Goal: Book appointment/travel/reservation

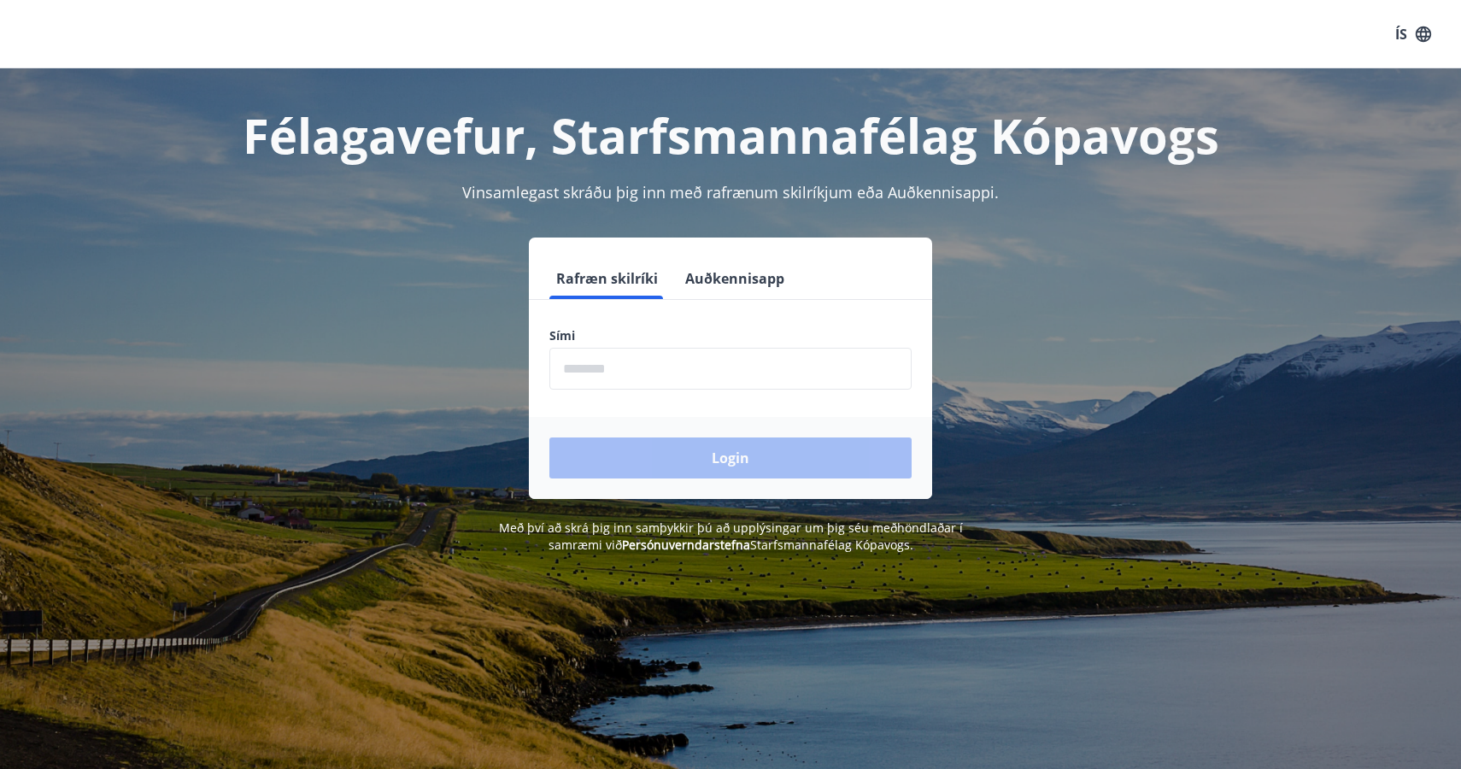
click at [571, 378] on input "phone" at bounding box center [730, 369] width 362 height 42
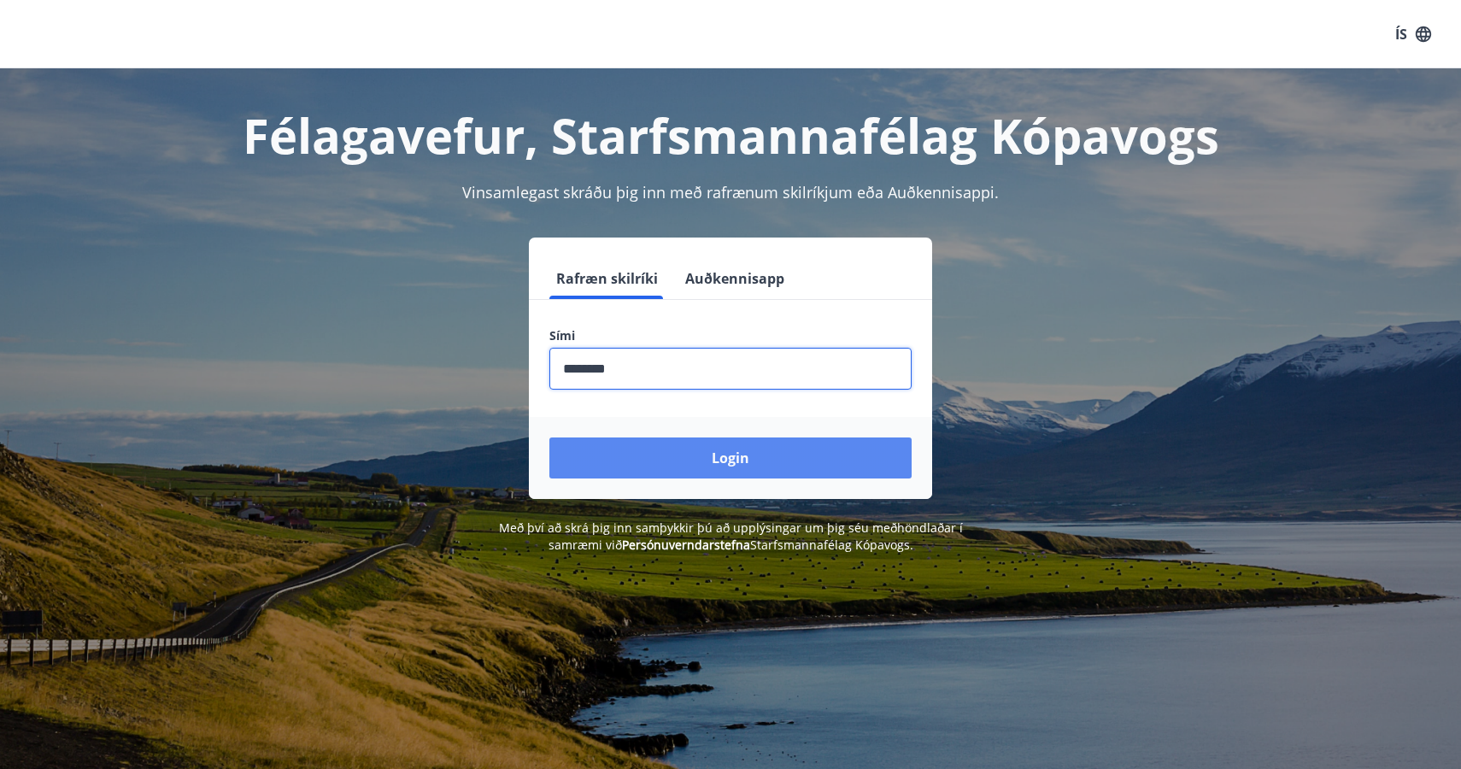
type input "********"
click at [690, 455] on button "Login" at bounding box center [730, 457] width 362 height 41
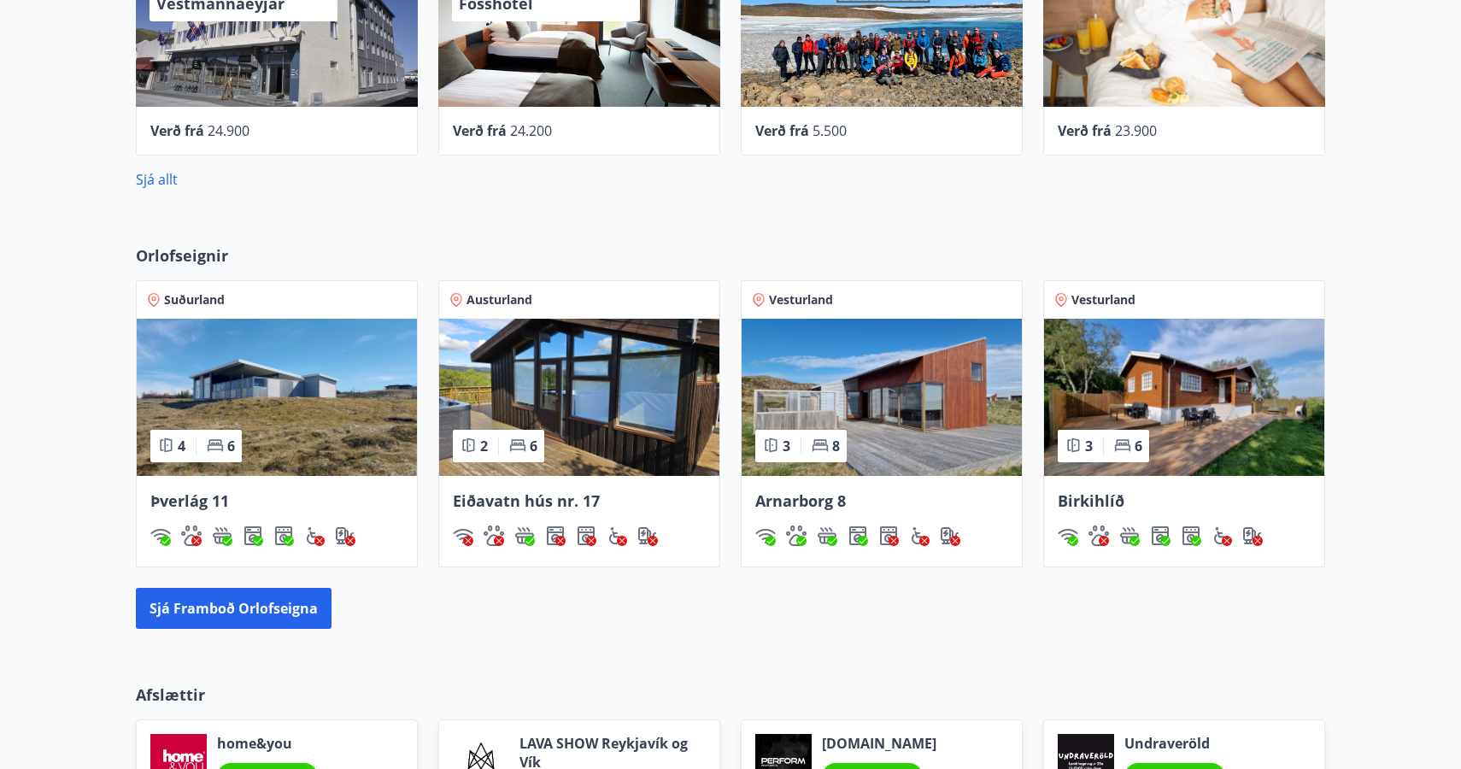
scroll to position [875, 0]
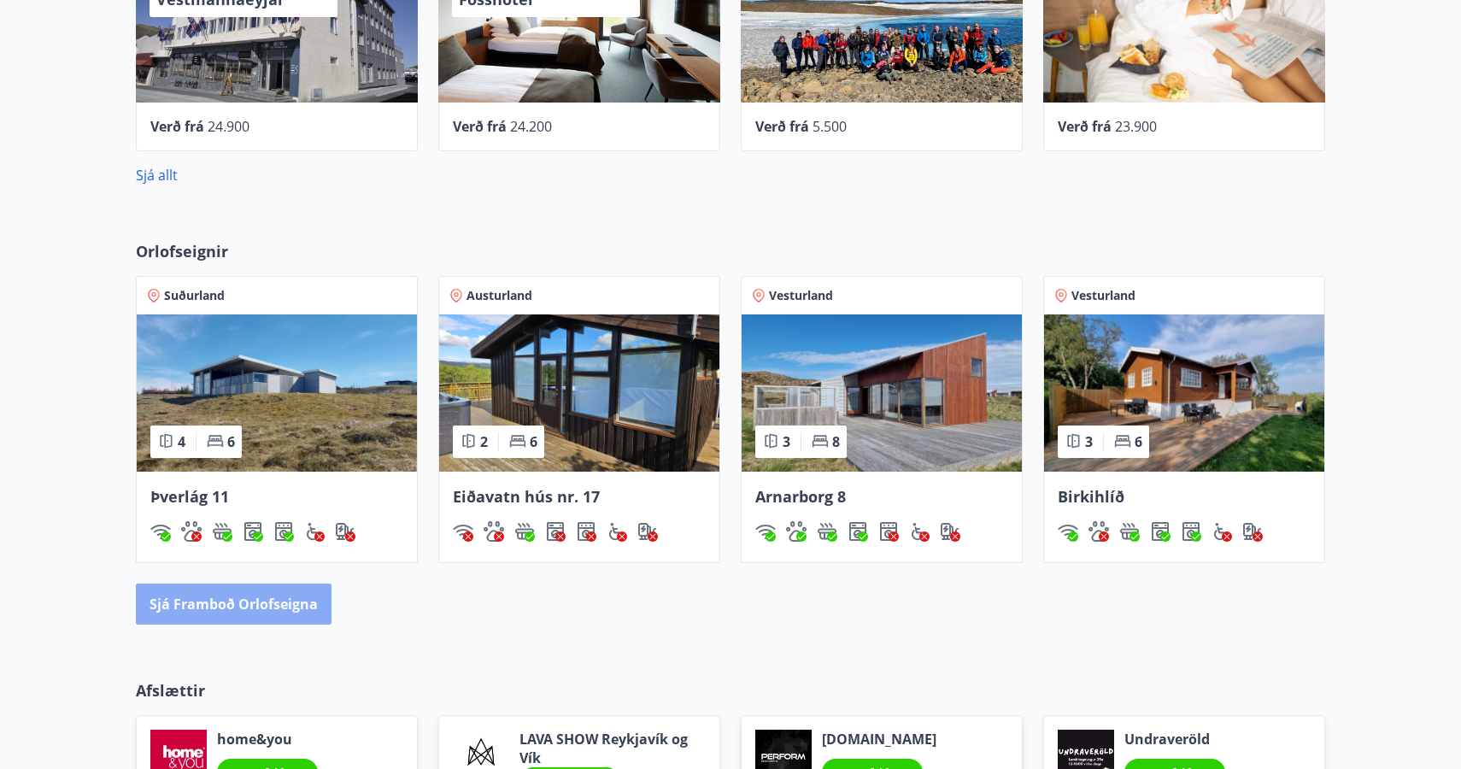
click at [255, 601] on button "Sjá framboð orlofseigna" at bounding box center [234, 603] width 196 height 41
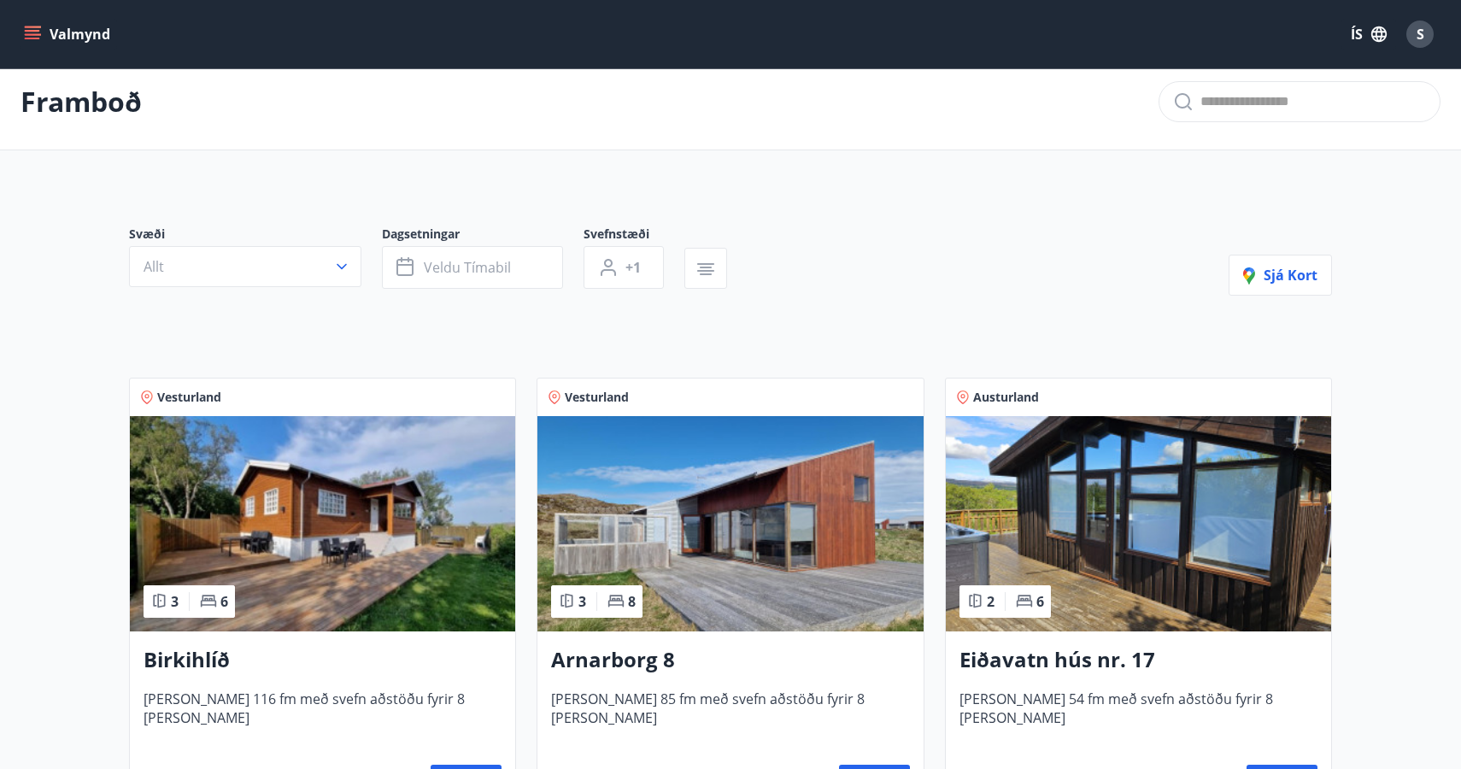
scroll to position [25, 0]
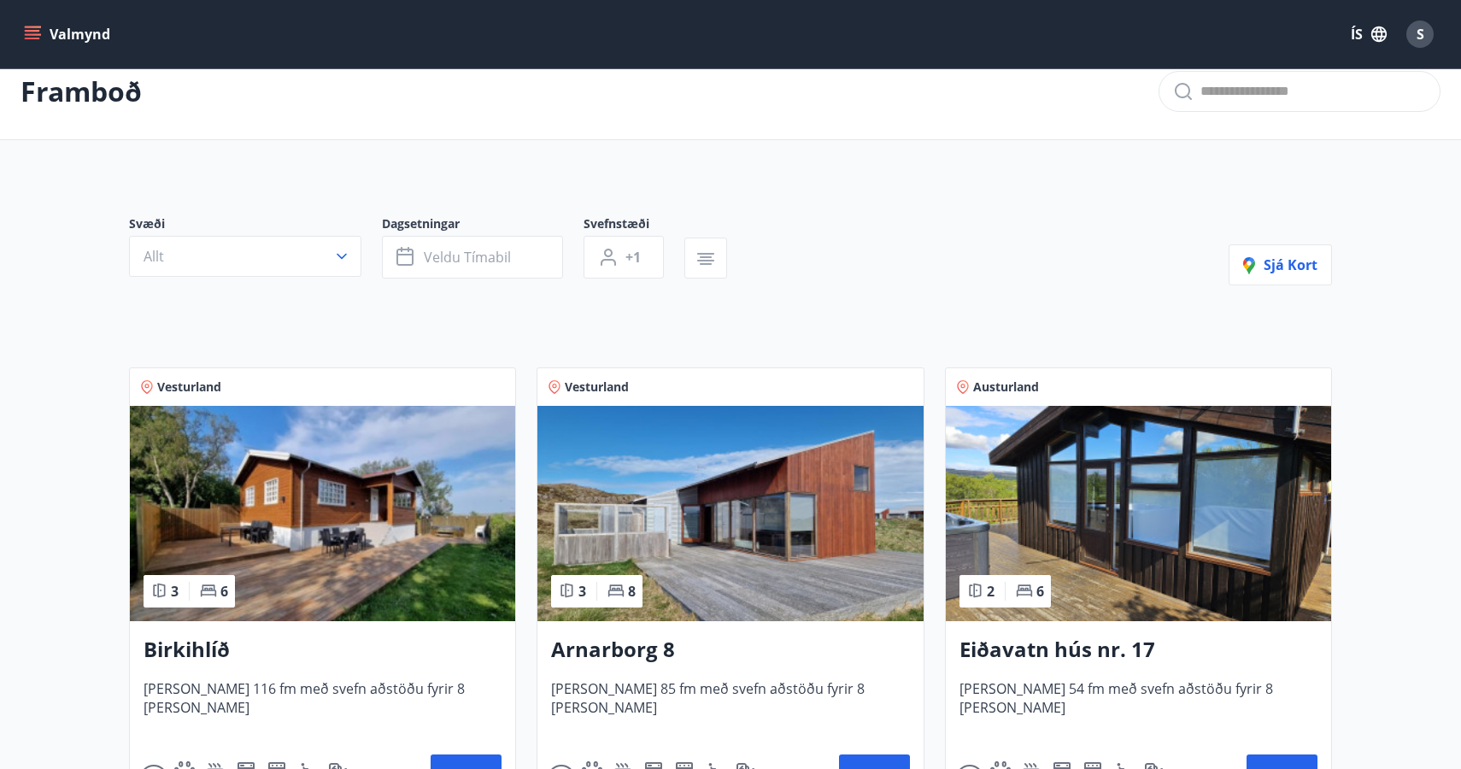
click at [369, 241] on div "Svæði Allt" at bounding box center [255, 246] width 253 height 63
click at [339, 249] on icon "button" at bounding box center [341, 256] width 17 height 17
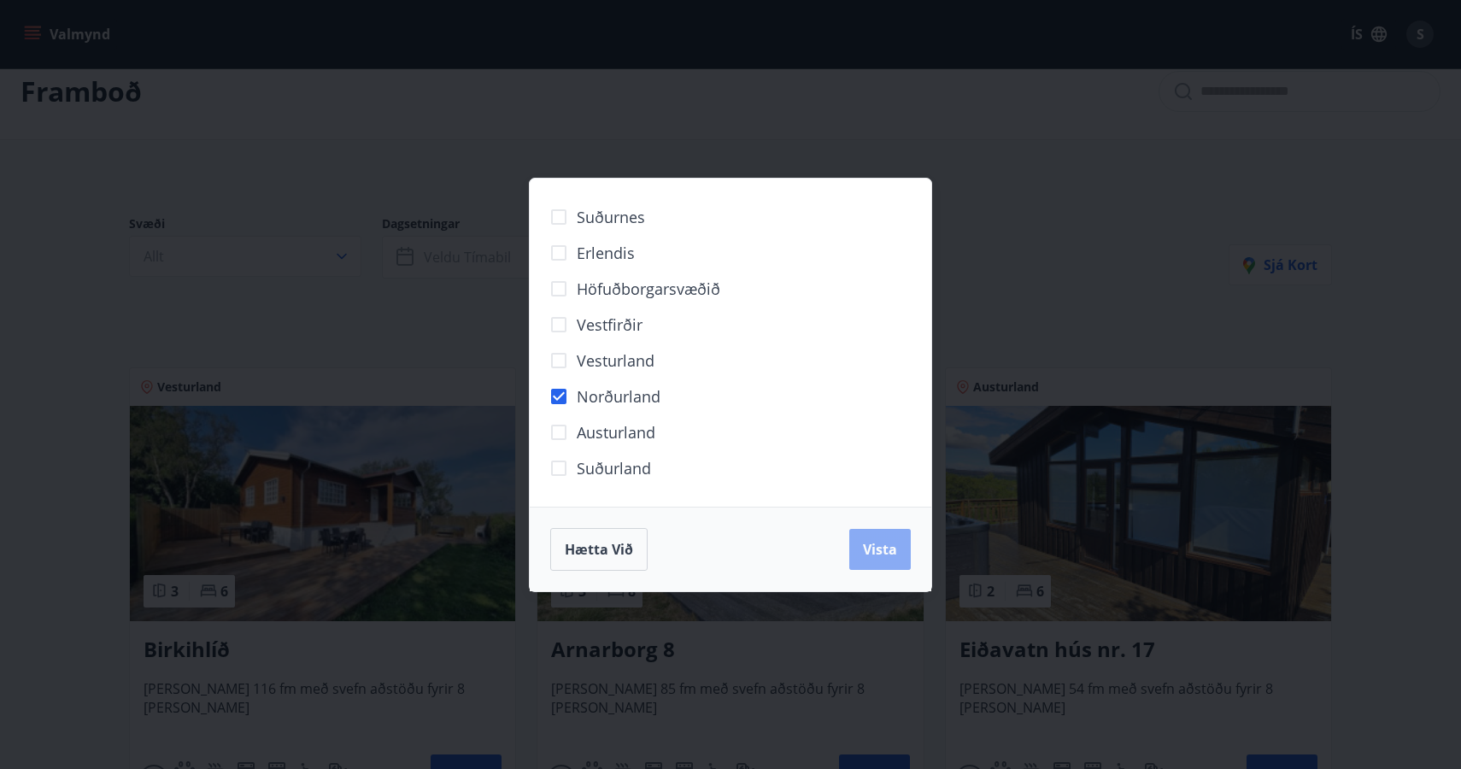
click at [875, 537] on button "Vista" at bounding box center [879, 549] width 61 height 41
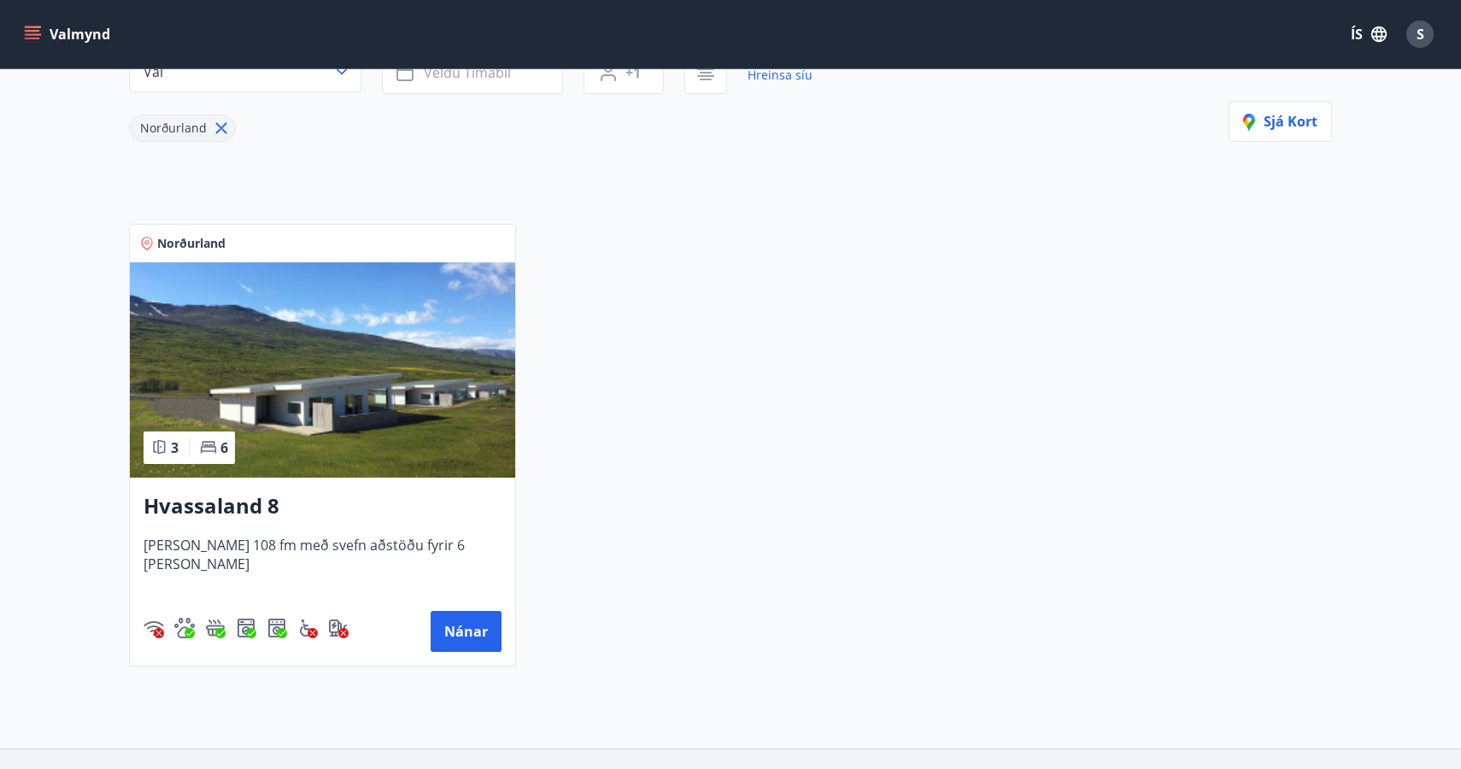
scroll to position [210, 0]
click at [385, 377] on img at bounding box center [322, 368] width 385 height 215
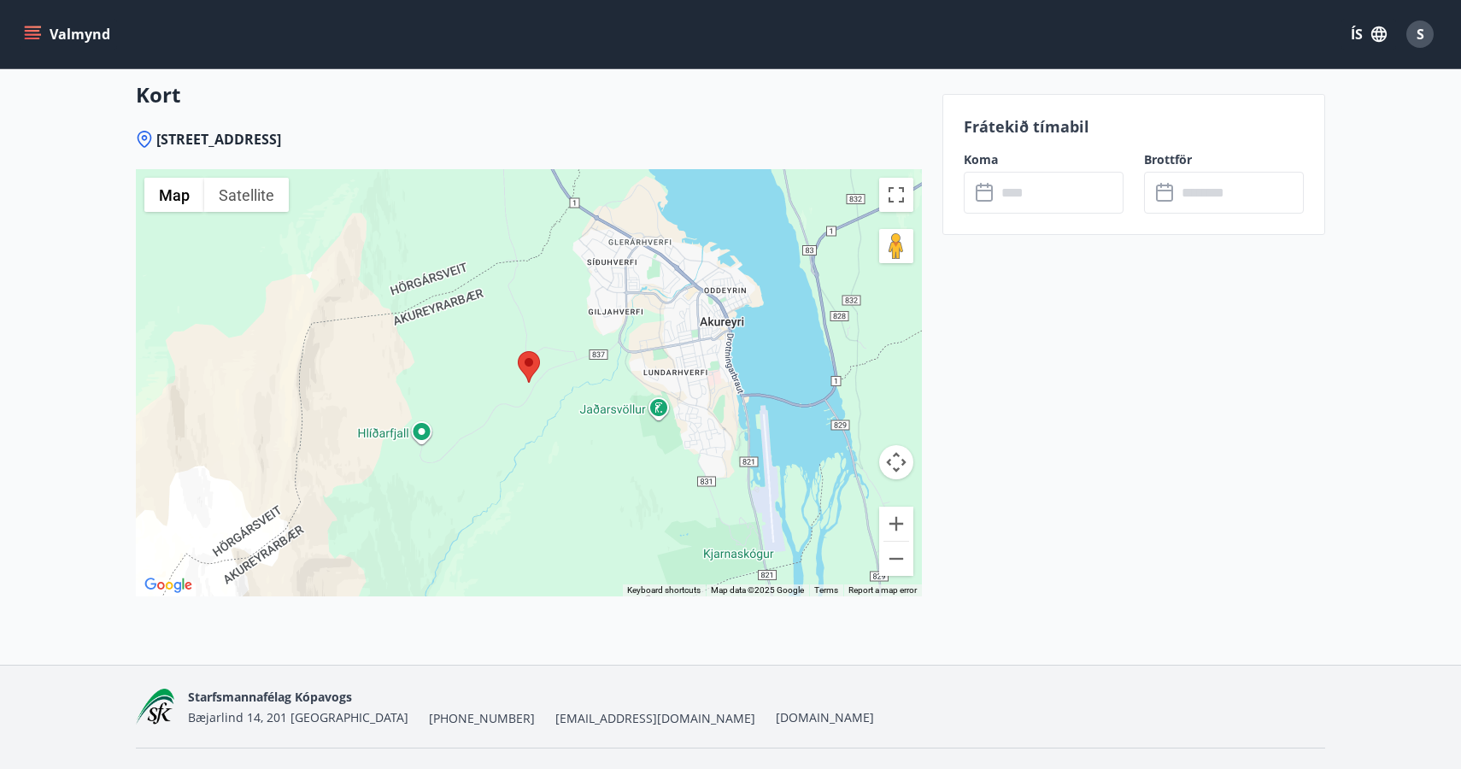
scroll to position [2754, 0]
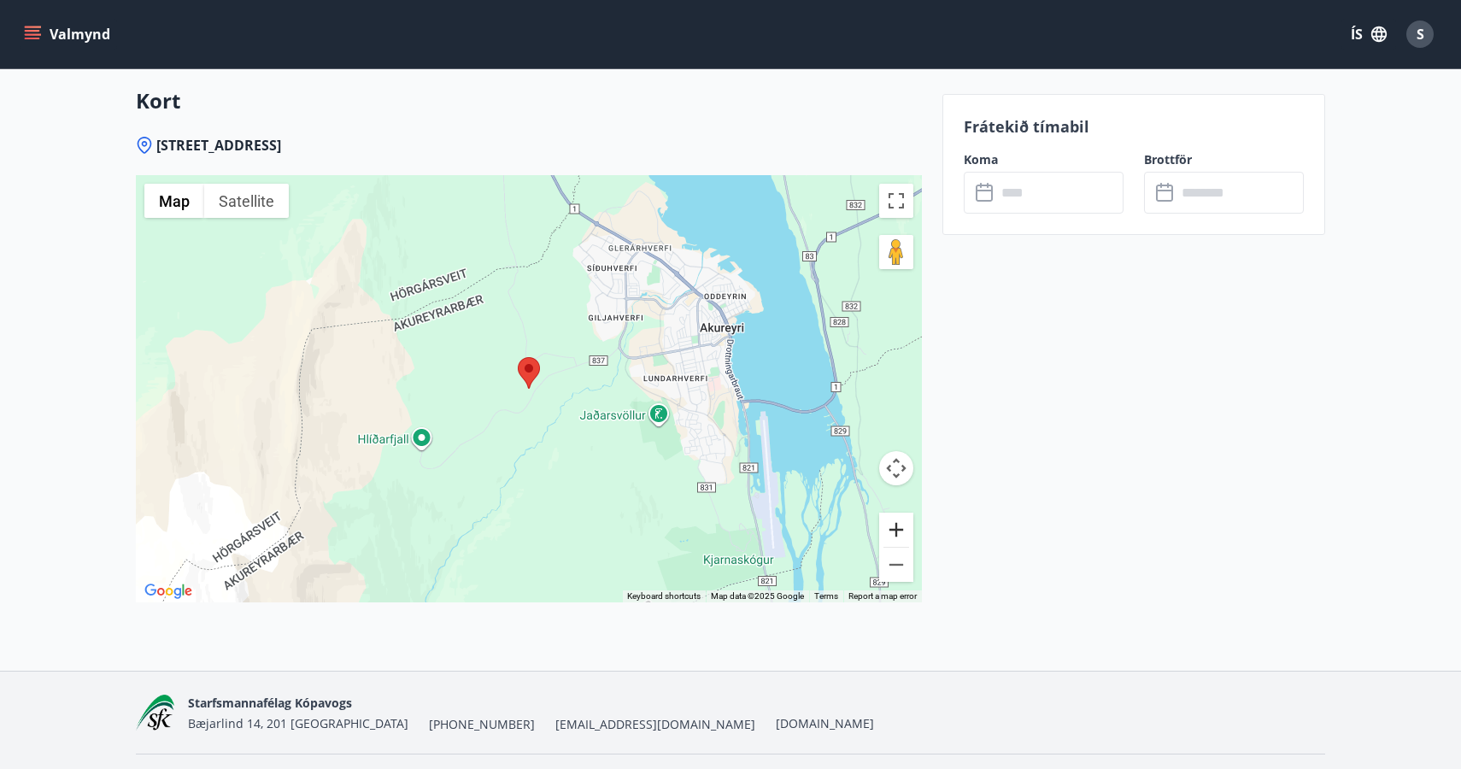
click at [896, 516] on button "Zoom in" at bounding box center [896, 529] width 34 height 34
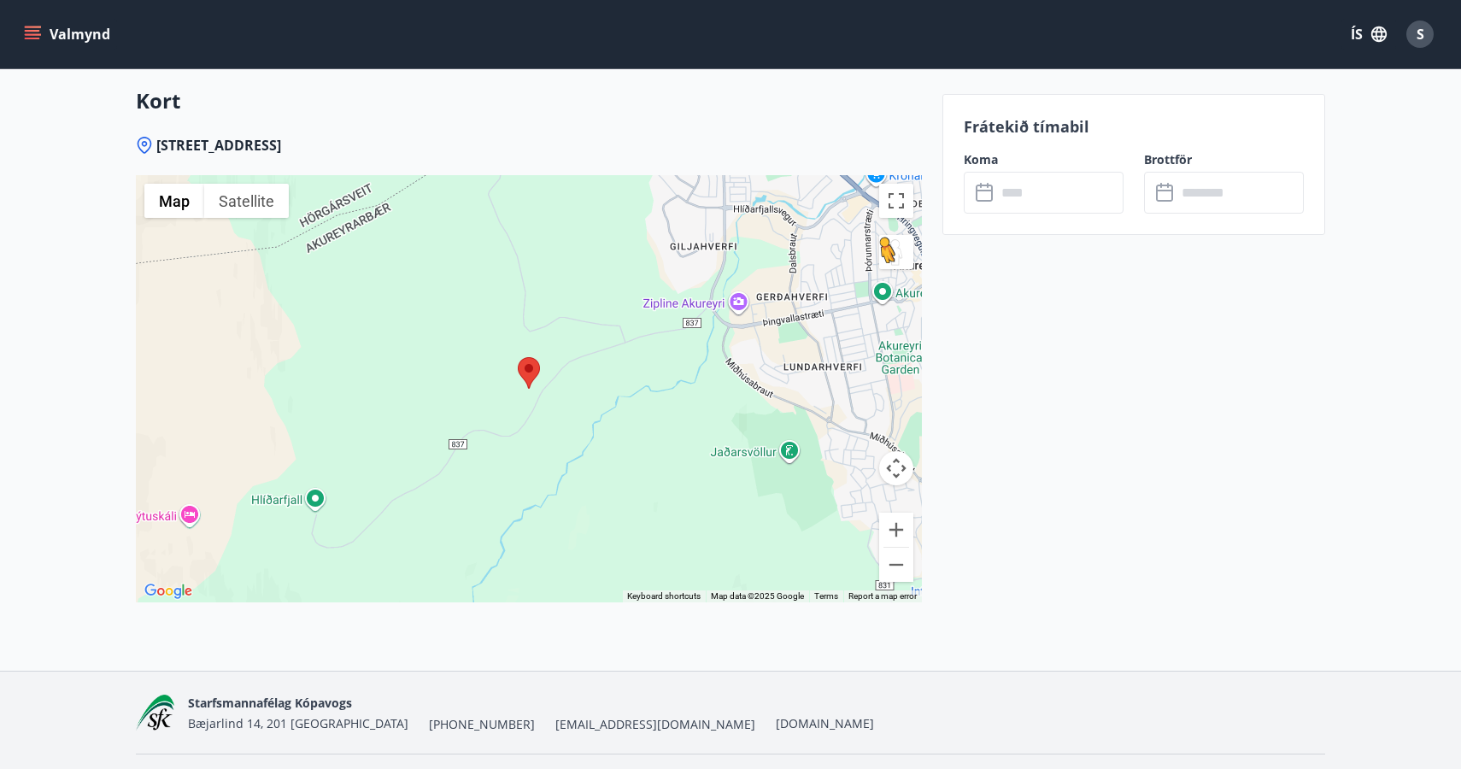
click at [906, 235] on button "Drag Pegman onto the map to open Street View" at bounding box center [896, 252] width 34 height 34
click at [606, 324] on div "To navigate, press the arrow keys." at bounding box center [529, 388] width 786 height 427
click at [518, 357] on area at bounding box center [518, 357] width 0 height 0
click at [545, 384] on div at bounding box center [529, 388] width 786 height 427
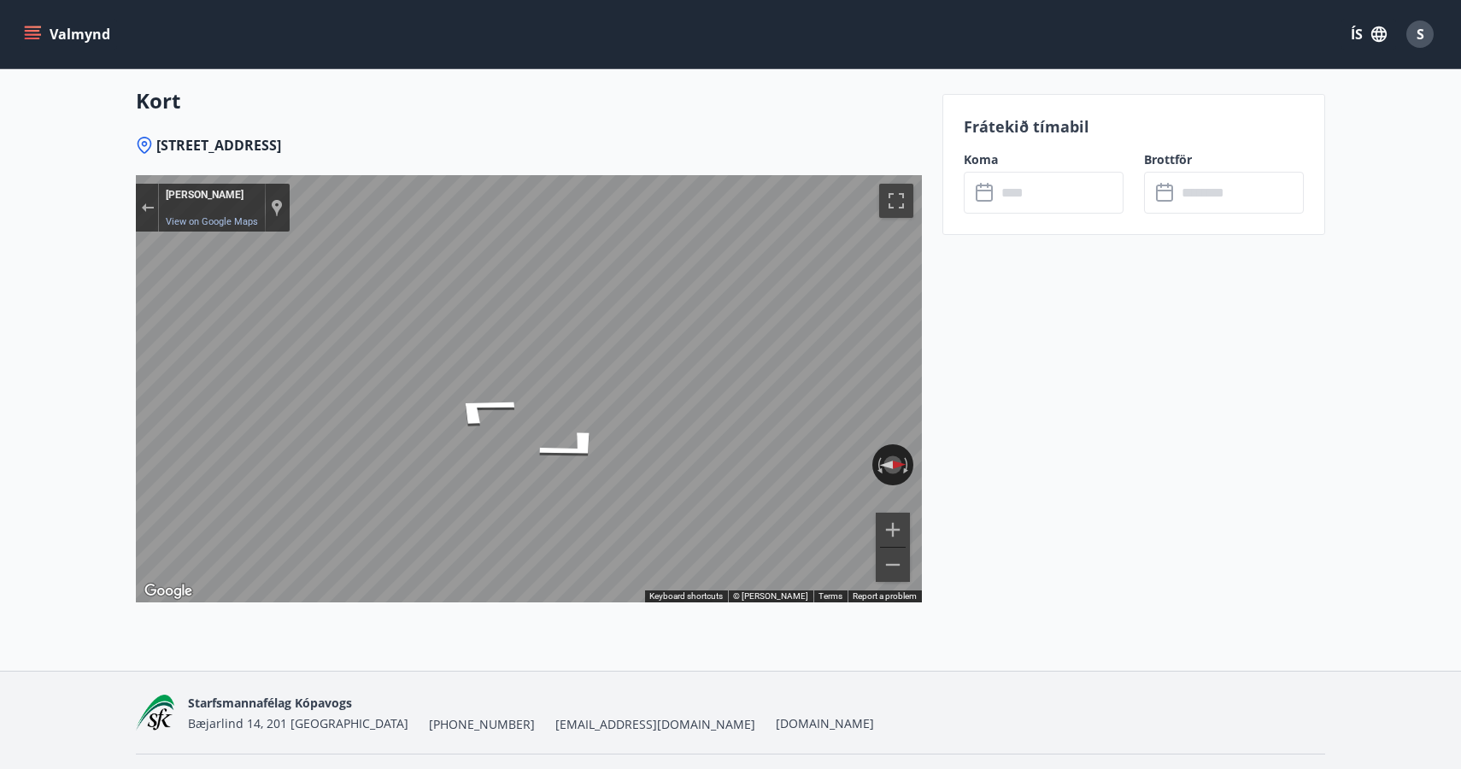
drag, startPoint x: 891, startPoint y: 225, endPoint x: 75, endPoint y: 279, distance: 817.4
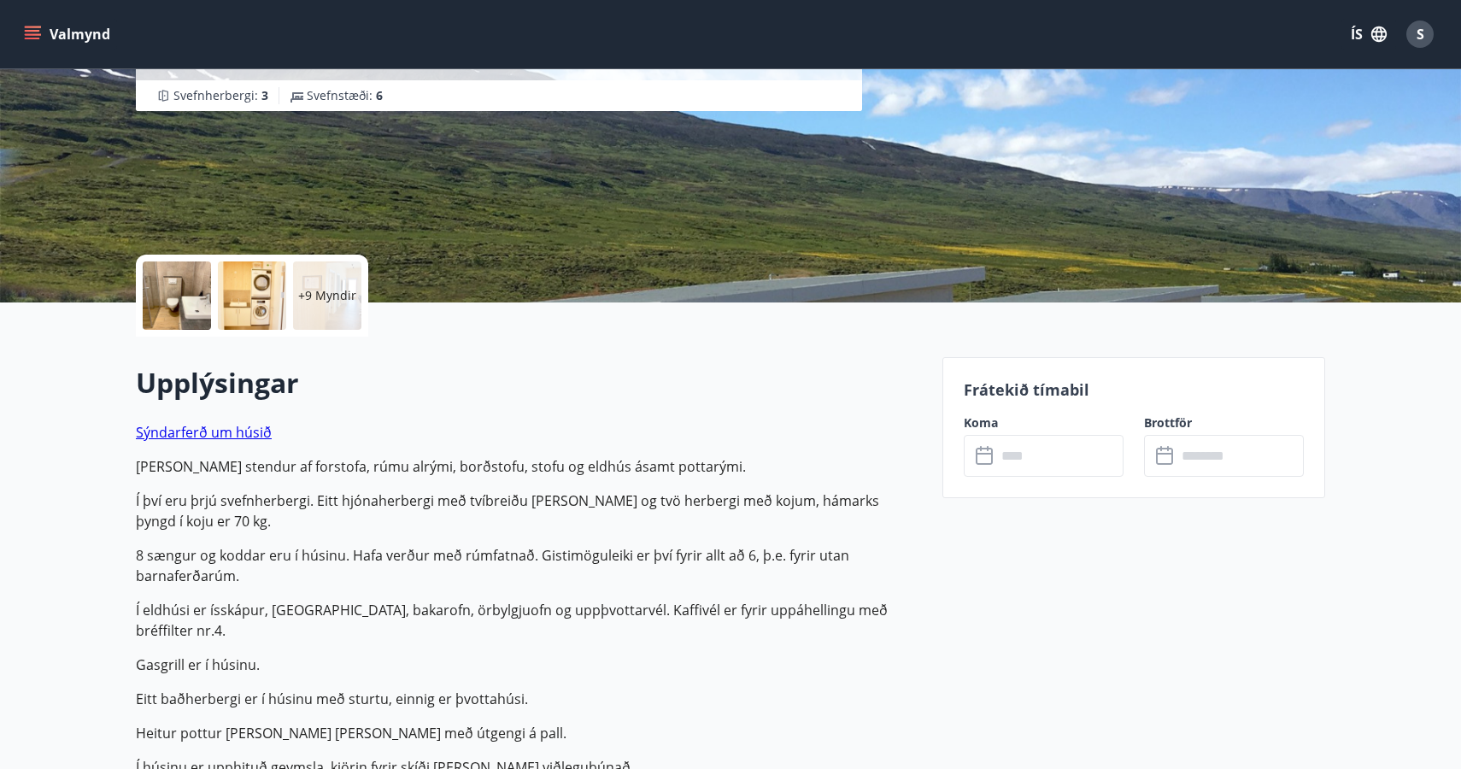
click at [1023, 455] on input "text" at bounding box center [1059, 456] width 127 height 42
click at [985, 459] on icon at bounding box center [985, 456] width 20 height 20
click at [1033, 446] on input "text" at bounding box center [1059, 456] width 127 height 42
click at [1045, 467] on input "text" at bounding box center [1059, 456] width 127 height 42
click at [1179, 451] on input "text" at bounding box center [1239, 456] width 127 height 42
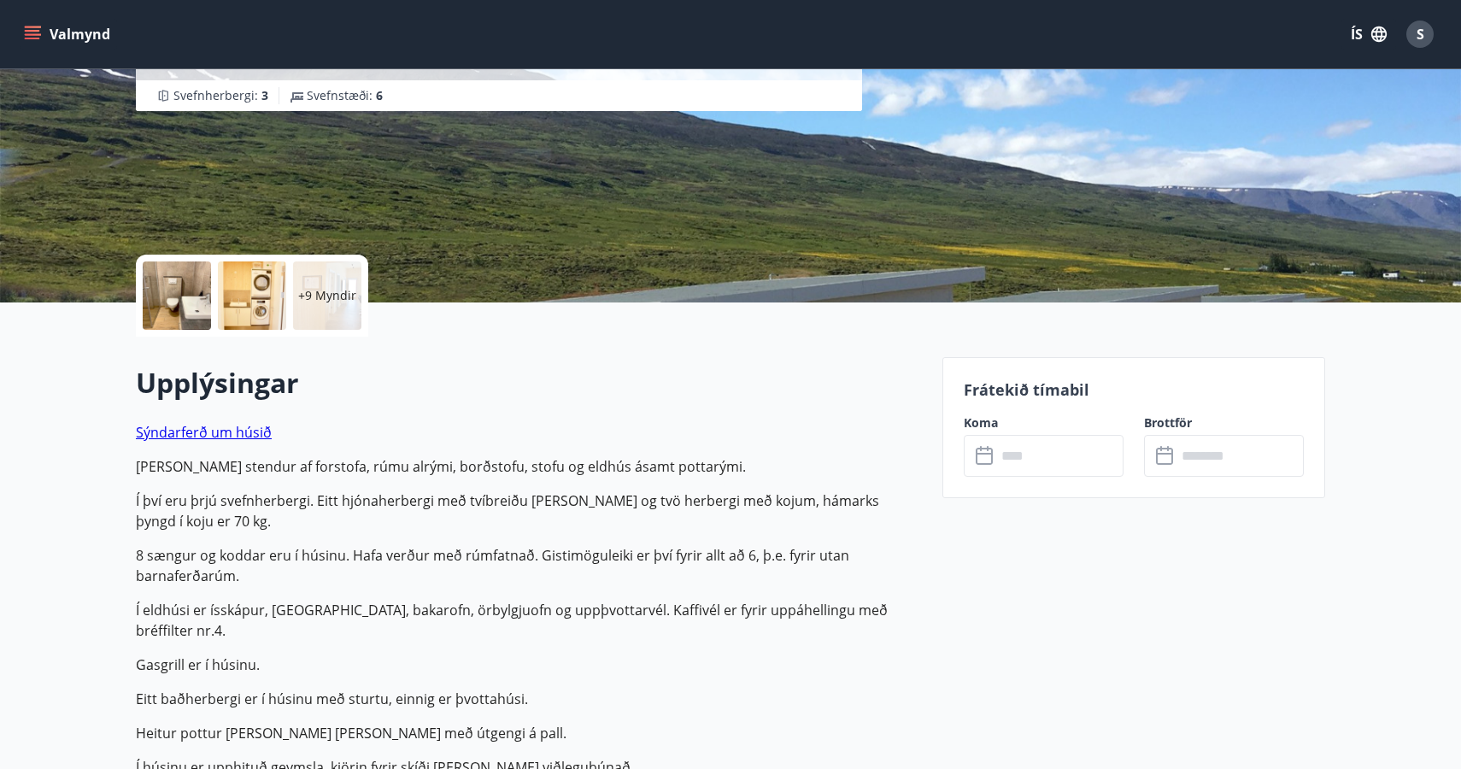
click at [1068, 450] on input "text" at bounding box center [1059, 456] width 127 height 42
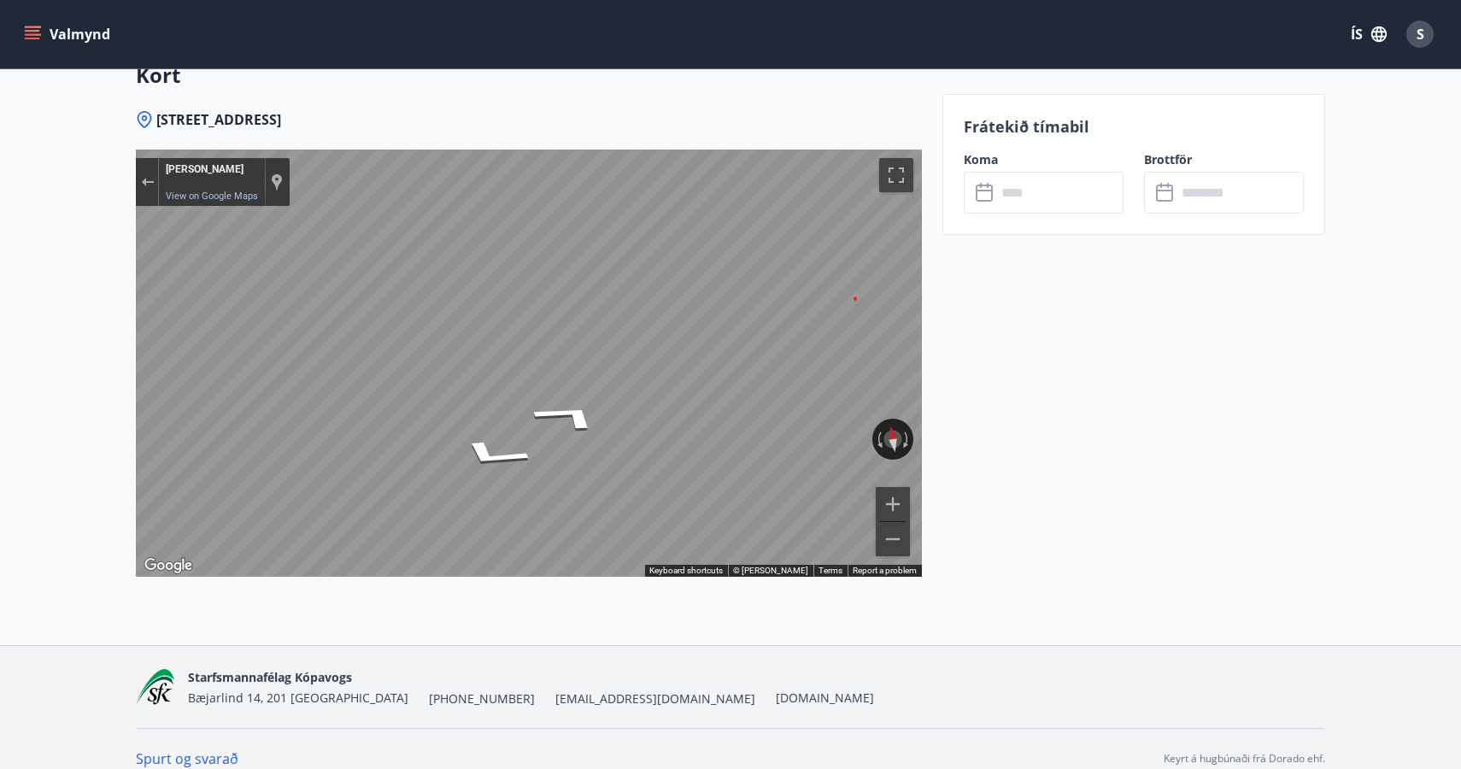
scroll to position [2778, 0]
click at [893, 523] on button "Zoom out" at bounding box center [892, 540] width 34 height 34
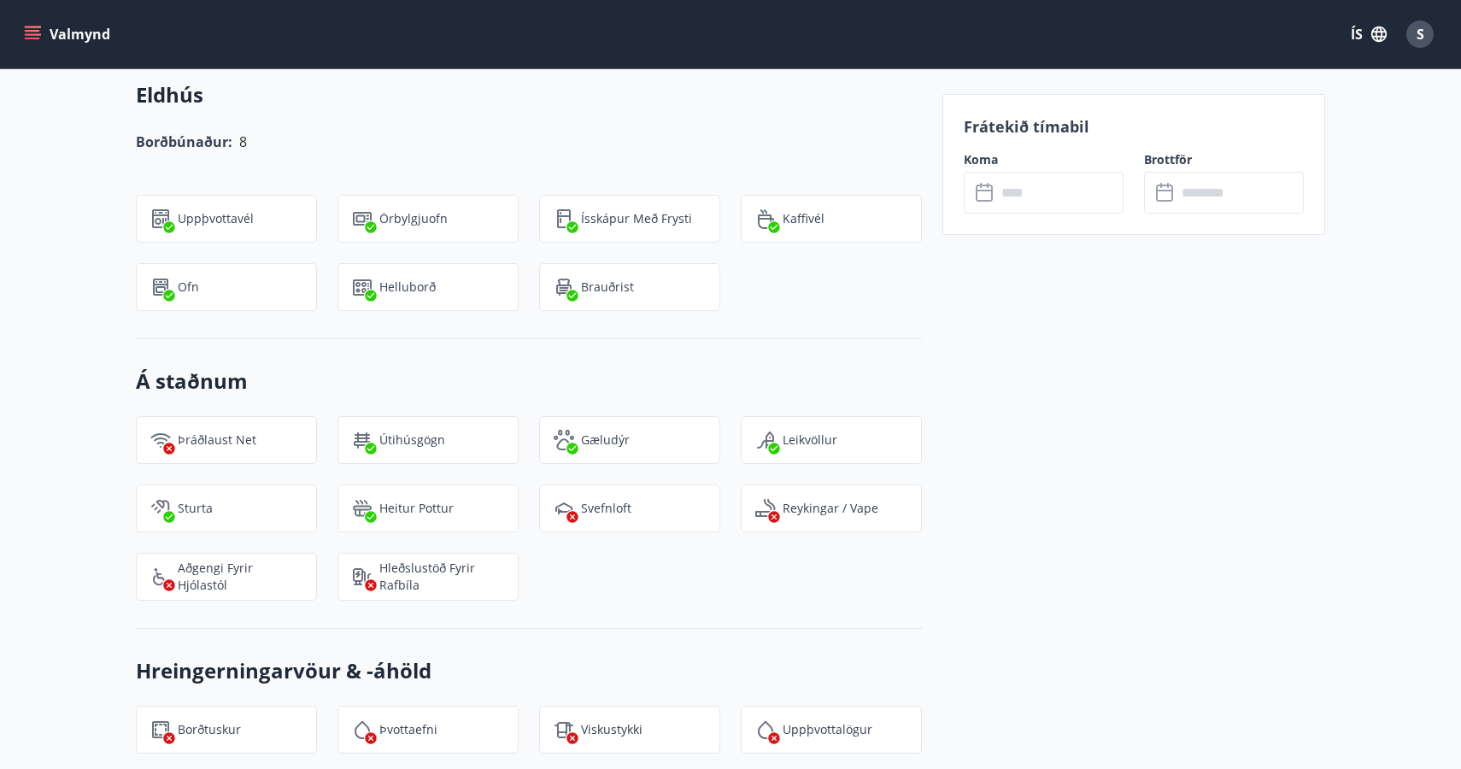
scroll to position [1881, 0]
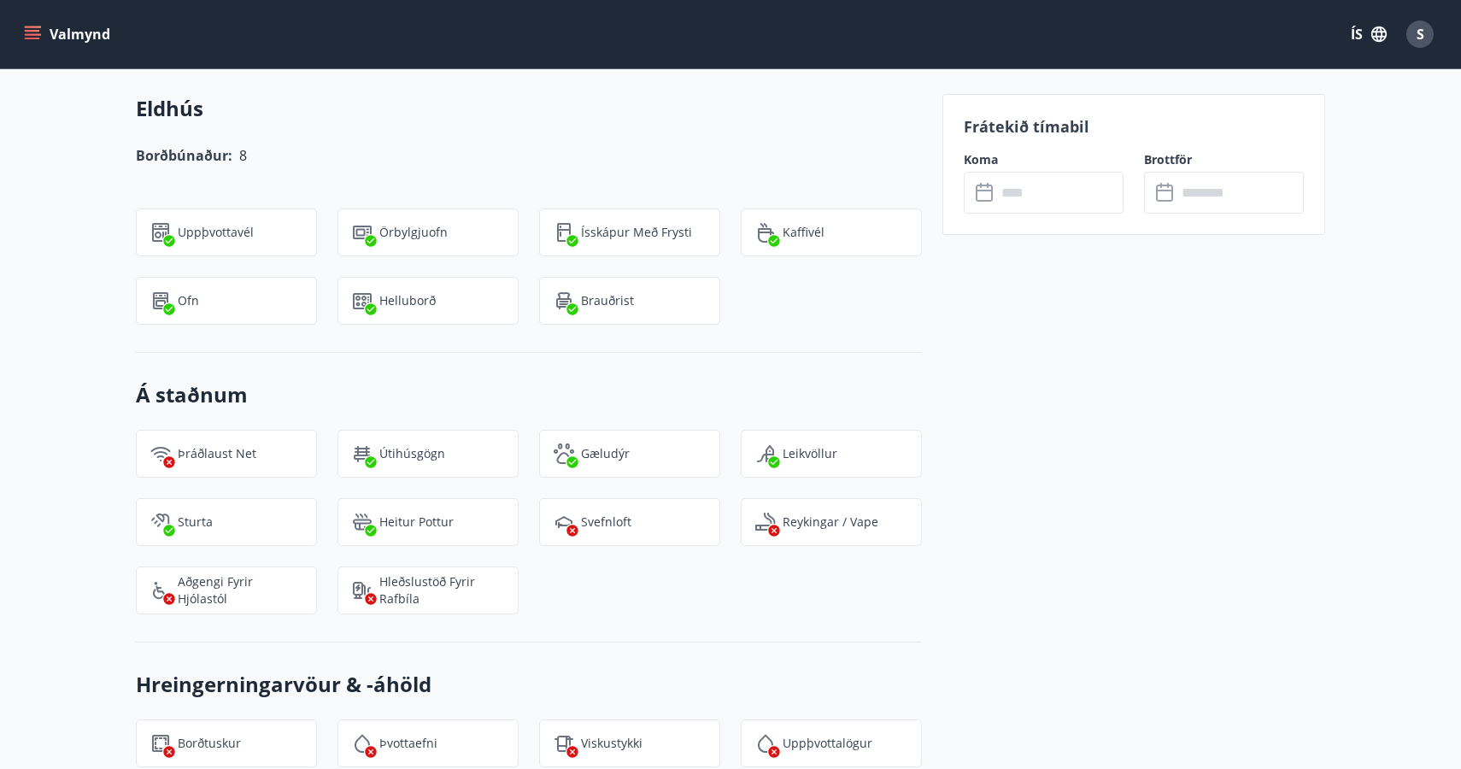
click at [996, 190] on input "text" at bounding box center [1059, 193] width 127 height 42
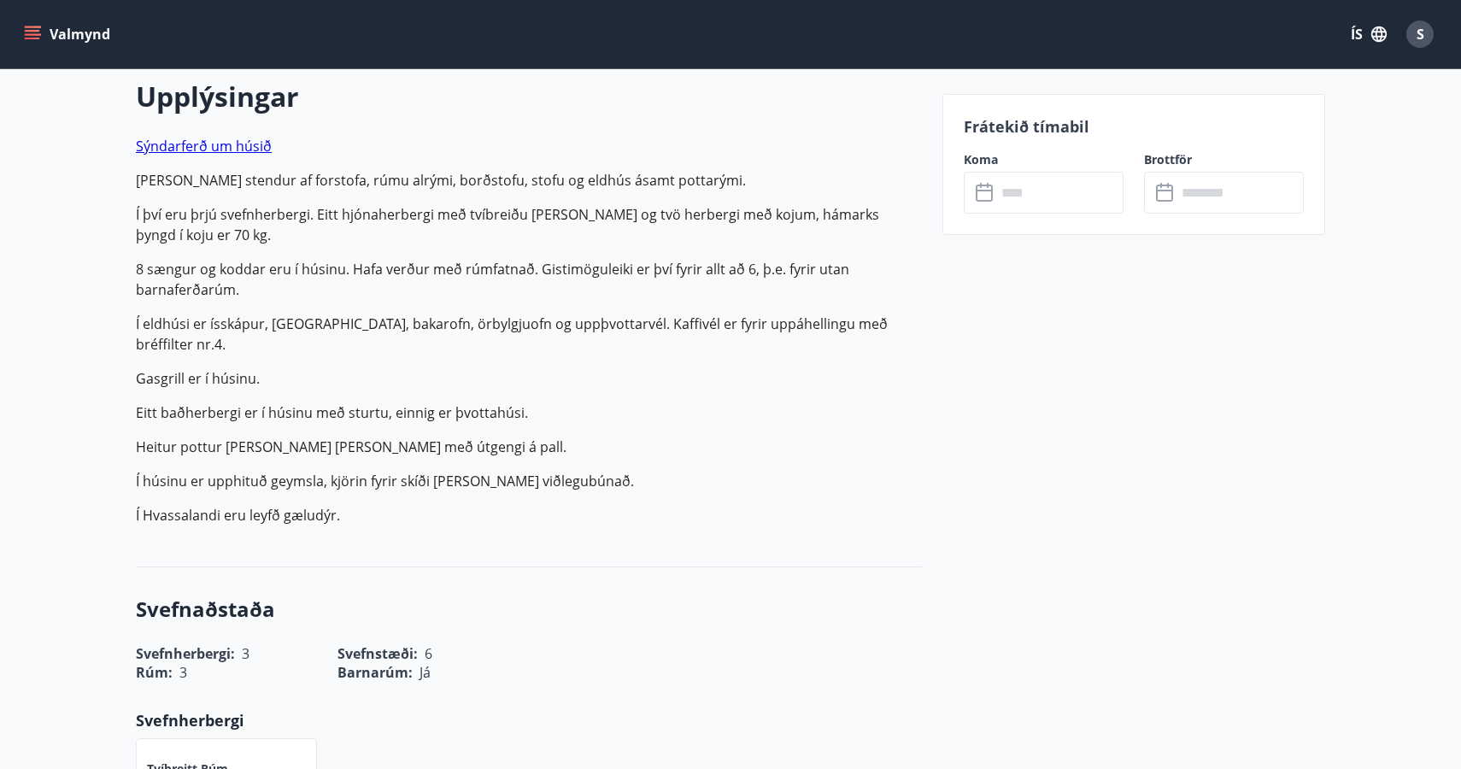
scroll to position [498, 0]
click at [244, 150] on link "Sýndarferð um húsið" at bounding box center [204, 144] width 136 height 19
